Goal: Task Accomplishment & Management: Manage account settings

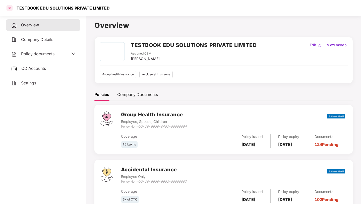
click at [9, 6] on div at bounding box center [10, 8] width 8 height 8
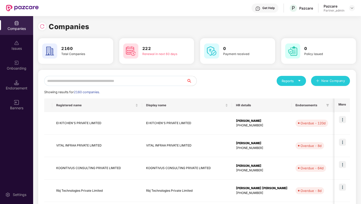
click at [78, 81] on input "text" at bounding box center [115, 81] width 142 height 10
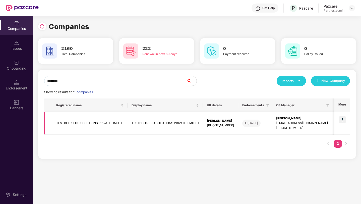
type input "********"
click at [342, 121] on img at bounding box center [342, 119] width 7 height 7
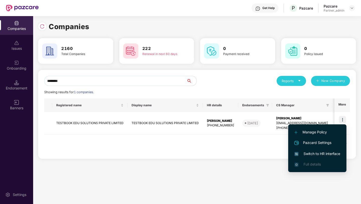
click at [315, 155] on span "Switch to HR interface" at bounding box center [317, 154] width 46 height 6
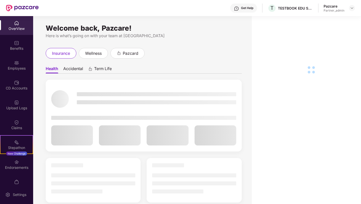
click at [13, 68] on div "Employees" at bounding box center [16, 68] width 33 height 5
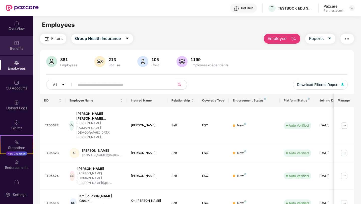
click at [13, 40] on div "Benefits" at bounding box center [16, 45] width 33 height 19
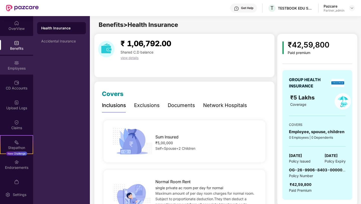
click at [18, 66] on div "Employees" at bounding box center [16, 68] width 33 height 5
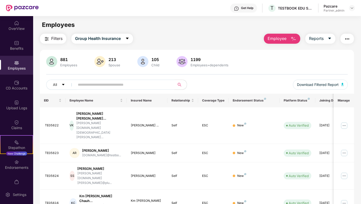
click at [53, 38] on span "Filters" at bounding box center [56, 38] width 11 height 6
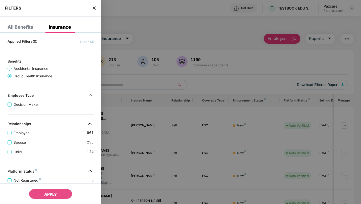
click at [94, 7] on icon "close" at bounding box center [94, 8] width 4 height 4
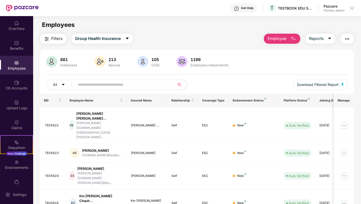
click at [45, 37] on img "button" at bounding box center [47, 39] width 6 height 6
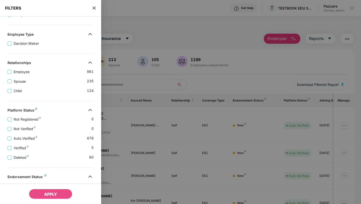
scroll to position [28, 0]
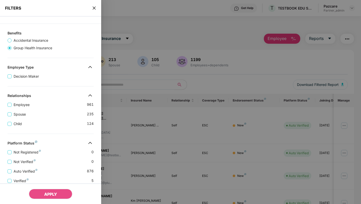
click at [93, 9] on icon "close" at bounding box center [93, 8] width 3 height 3
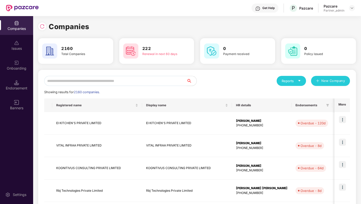
click at [96, 80] on input "text" at bounding box center [115, 81] width 142 height 10
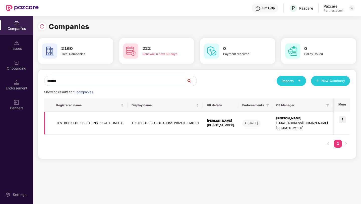
type input "*******"
click at [344, 119] on img at bounding box center [342, 119] width 7 height 7
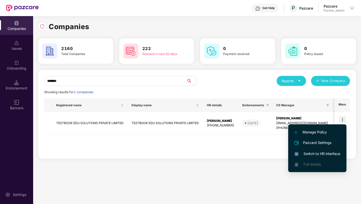
click at [325, 152] on span "Switch to HR interface" at bounding box center [317, 154] width 46 height 6
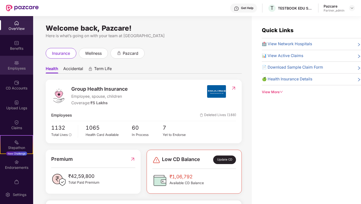
click at [17, 66] on div "Employees" at bounding box center [16, 68] width 33 height 5
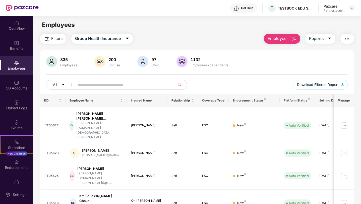
click at [54, 34] on button "Filters" at bounding box center [53, 39] width 26 height 10
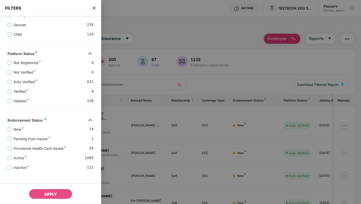
scroll to position [120, 0]
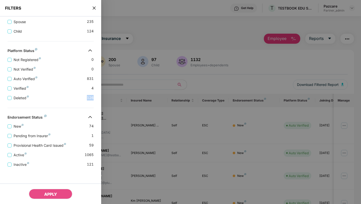
drag, startPoint x: 87, startPoint y: 97, endPoint x: 96, endPoint y: 100, distance: 9.5
click at [96, 100] on div "Not Registered 0 Not Verified 0 Auto Verified 831 Verified 4 Deleted 126" at bounding box center [50, 77] width 101 height 48
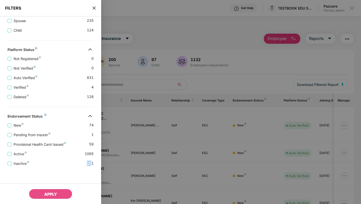
drag, startPoint x: 92, startPoint y: 163, endPoint x: 85, endPoint y: 163, distance: 6.8
click at [85, 163] on div "Inactive 121" at bounding box center [51, 161] width 86 height 10
click at [92, 97] on span "126" at bounding box center [90, 97] width 7 height 6
click at [95, 9] on icon "close" at bounding box center [93, 8] width 3 height 3
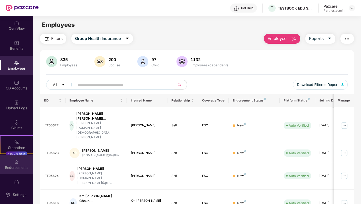
click at [16, 166] on div "Endorsements" at bounding box center [16, 167] width 33 height 5
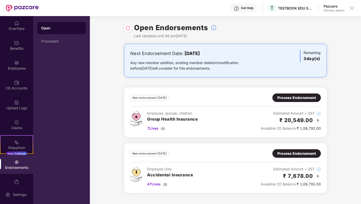
click at [288, 99] on div "Process Endorsement" at bounding box center [296, 98] width 38 height 6
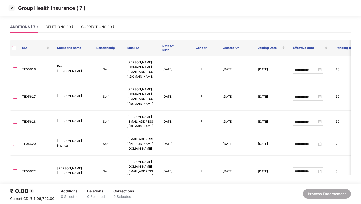
click at [11, 6] on img at bounding box center [12, 8] width 8 height 8
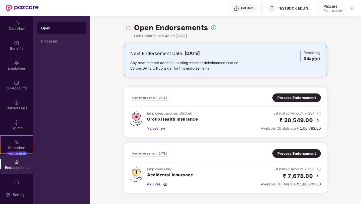
click at [126, 29] on img at bounding box center [127, 28] width 5 height 5
click at [294, 96] on div "Process Endorsement" at bounding box center [296, 98] width 38 height 6
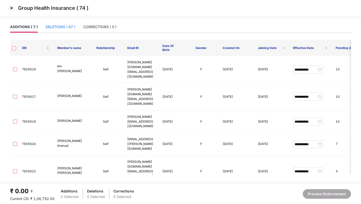
click at [74, 29] on div "DELETIONS ( 67 )" at bounding box center [61, 27] width 30 height 6
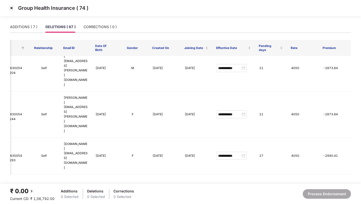
scroll to position [1387, 52]
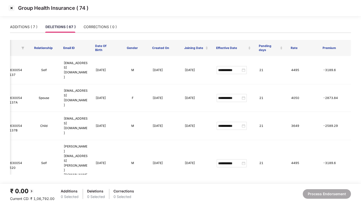
click at [9, 10] on img at bounding box center [12, 8] width 8 height 8
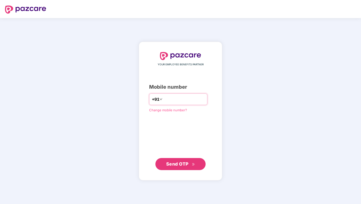
type input "**********"
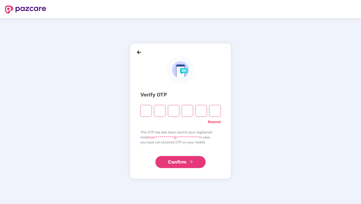
paste input "*"
type input "*"
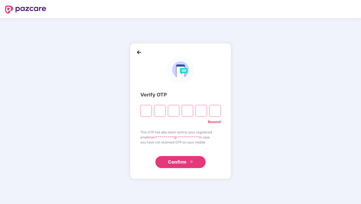
type input "*"
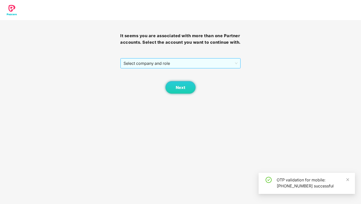
click at [151, 68] on span "Select company and role" at bounding box center [180, 63] width 114 height 10
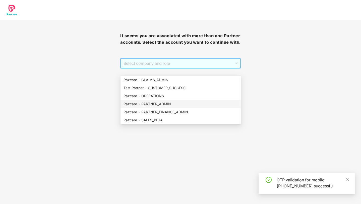
click at [151, 103] on div "Pazcare - PARTNER_ADMIN" at bounding box center [180, 104] width 114 height 6
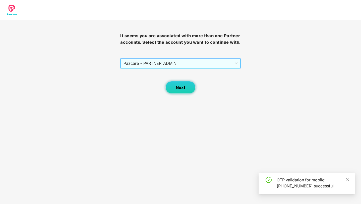
click at [189, 93] on button "Next" at bounding box center [180, 87] width 30 height 13
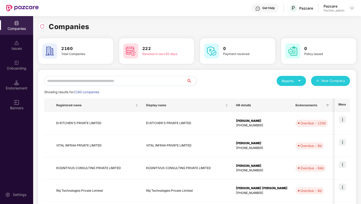
click at [91, 83] on input "text" at bounding box center [115, 81] width 142 height 10
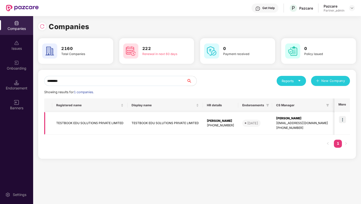
type input "********"
click at [344, 120] on img at bounding box center [342, 119] width 7 height 7
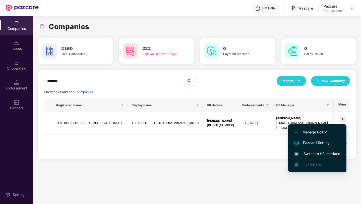
click at [312, 153] on span "Switch to HR interface" at bounding box center [317, 154] width 46 height 6
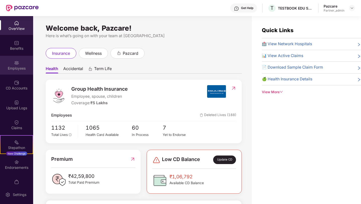
click at [19, 68] on div "Employees" at bounding box center [16, 68] width 33 height 5
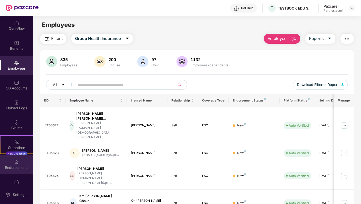
click at [14, 168] on div "Endorsements" at bounding box center [16, 167] width 33 height 5
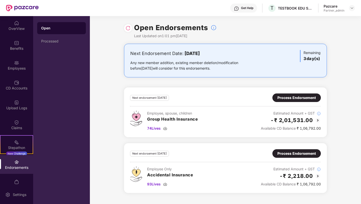
click at [301, 99] on div "Process Endorsement" at bounding box center [296, 98] width 38 height 6
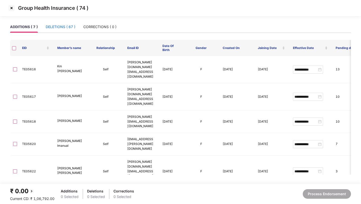
click at [62, 25] on div "DELETIONS ( 67 )" at bounding box center [61, 27] width 30 height 6
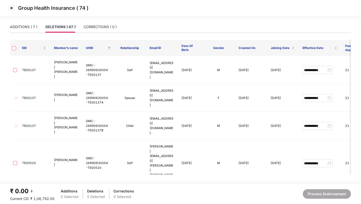
click at [13, 7] on img at bounding box center [12, 8] width 8 height 8
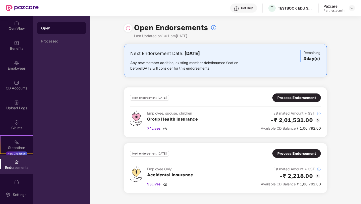
click at [306, 155] on div "Process Endorsement" at bounding box center [296, 153] width 38 height 6
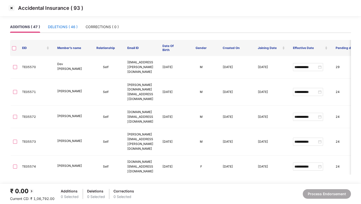
click at [66, 27] on div "DELETIONS ( 46 )" at bounding box center [63, 27] width 30 height 6
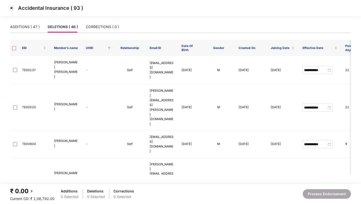
click at [10, 8] on img at bounding box center [12, 8] width 8 height 8
